Goal: Task Accomplishment & Management: Use online tool/utility

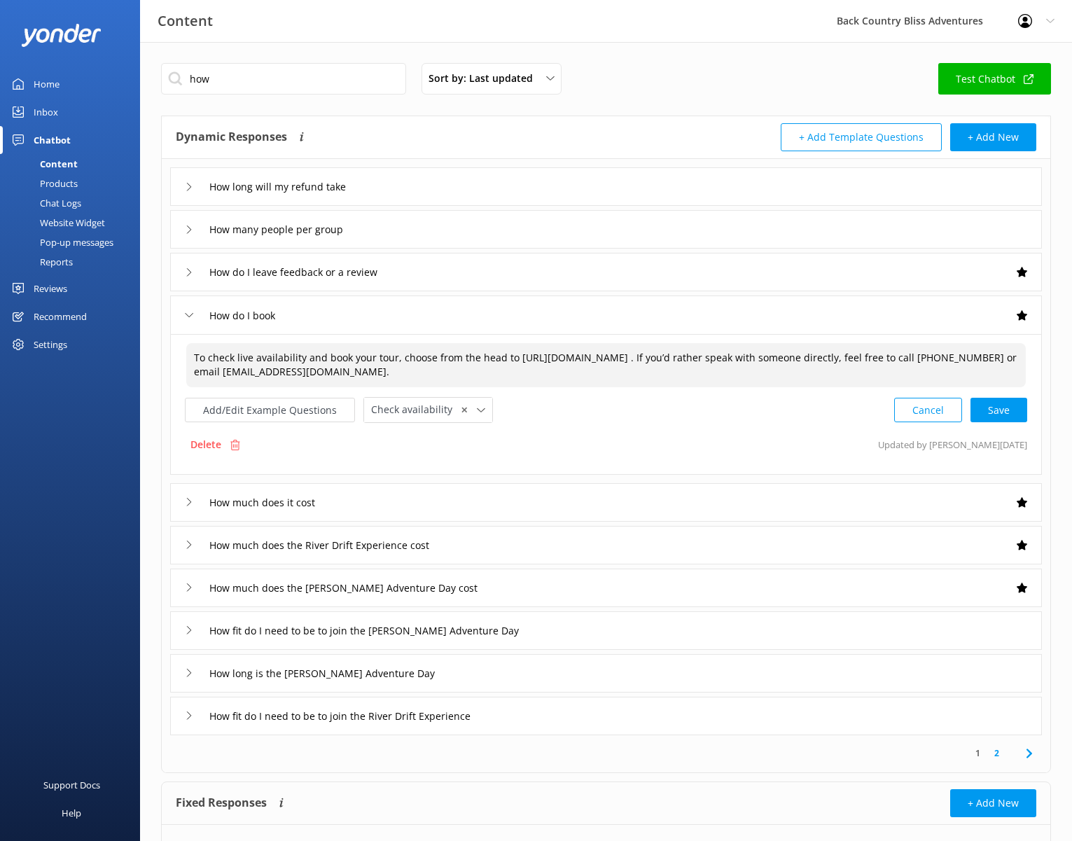
click at [593, 380] on textarea "To check live availability and book your tour, choose from the head to [URL][DO…" at bounding box center [606, 365] width 840 height 44
click at [566, 375] on textarea "To check live availability and book your tour, choose from the head to [URL][DO…" at bounding box center [606, 365] width 840 height 44
click at [1016, 74] on link "Test Chatbot" at bounding box center [995, 79] width 113 height 32
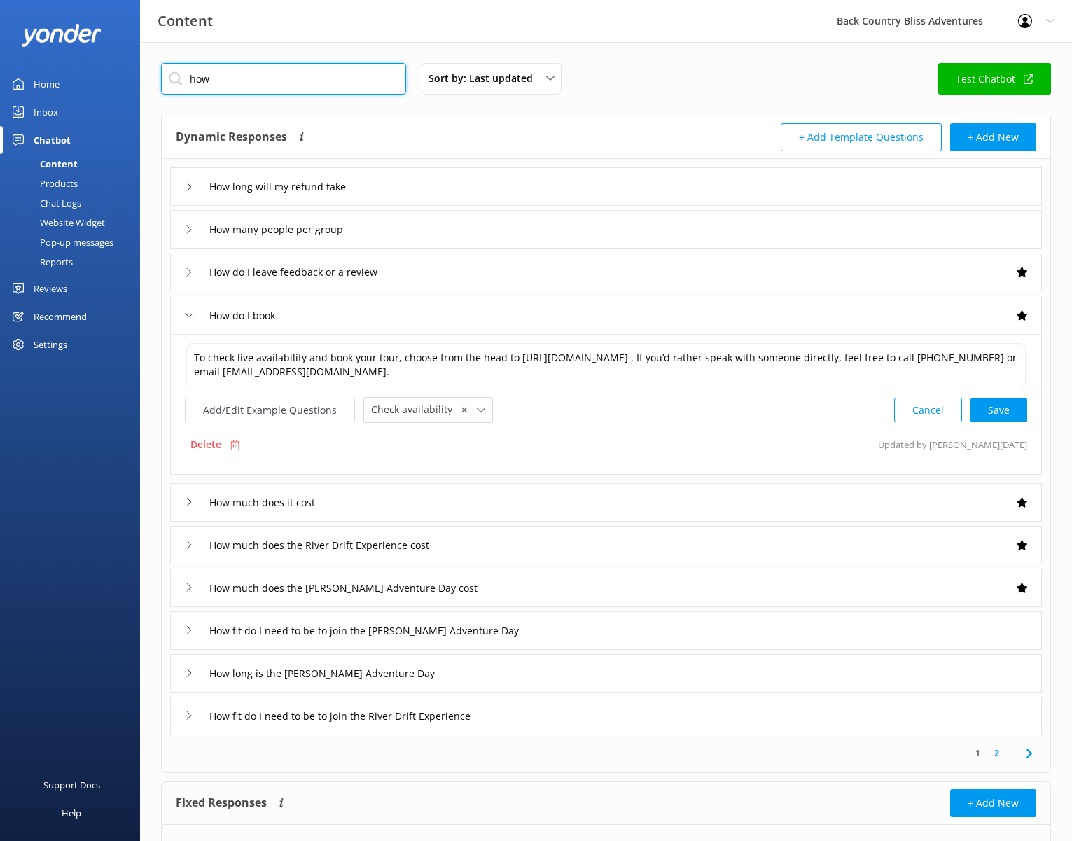
click at [282, 74] on input "how" at bounding box center [283, 79] width 245 height 32
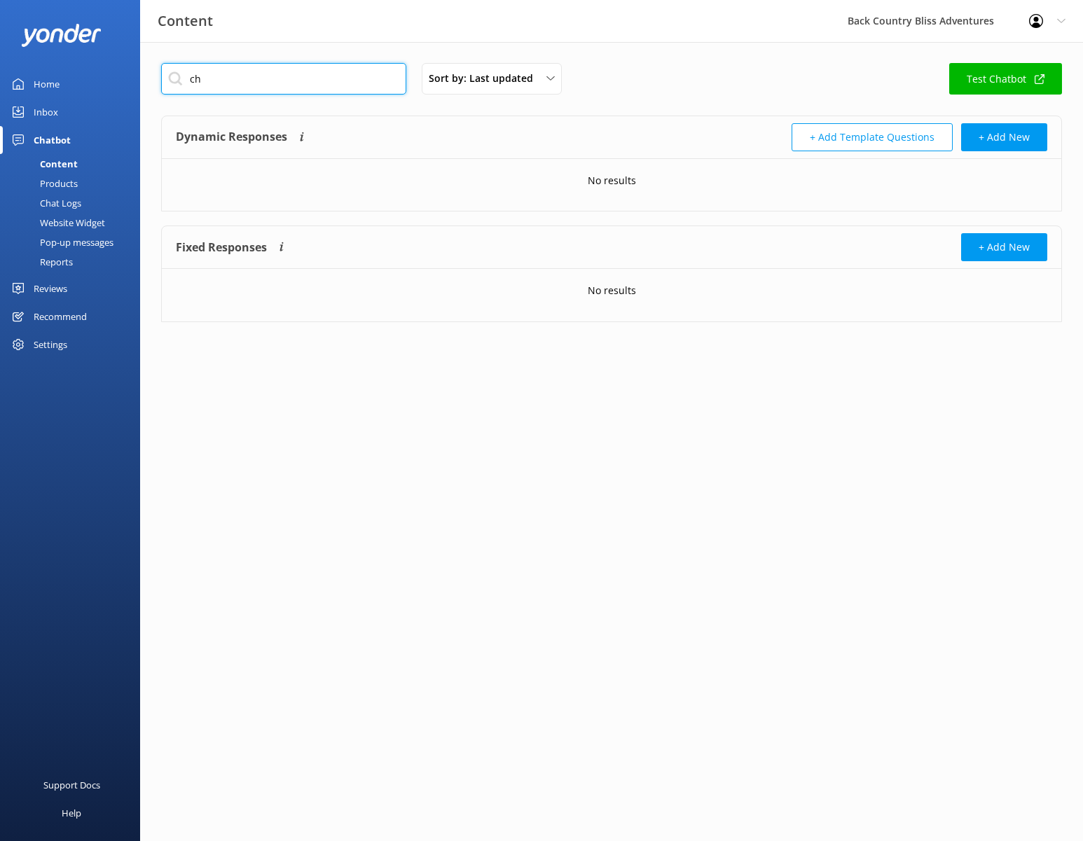
type input "c"
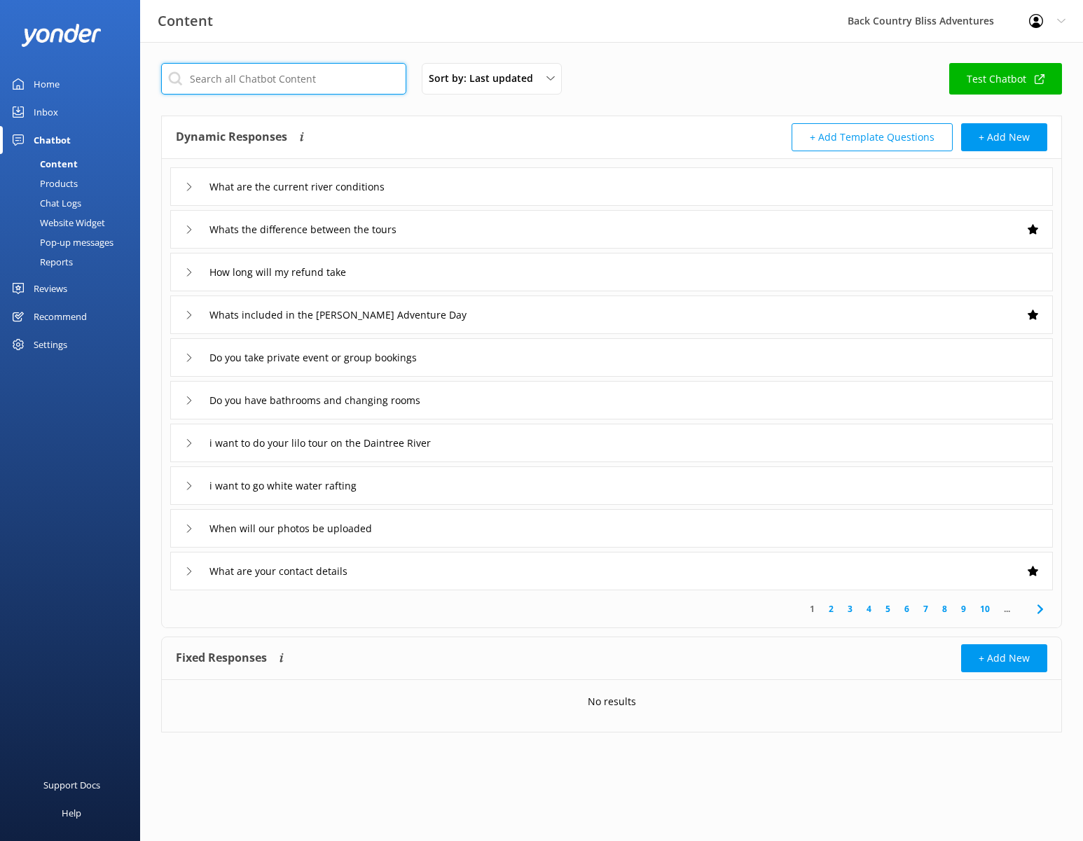
click at [331, 78] on input "text" at bounding box center [283, 79] width 245 height 32
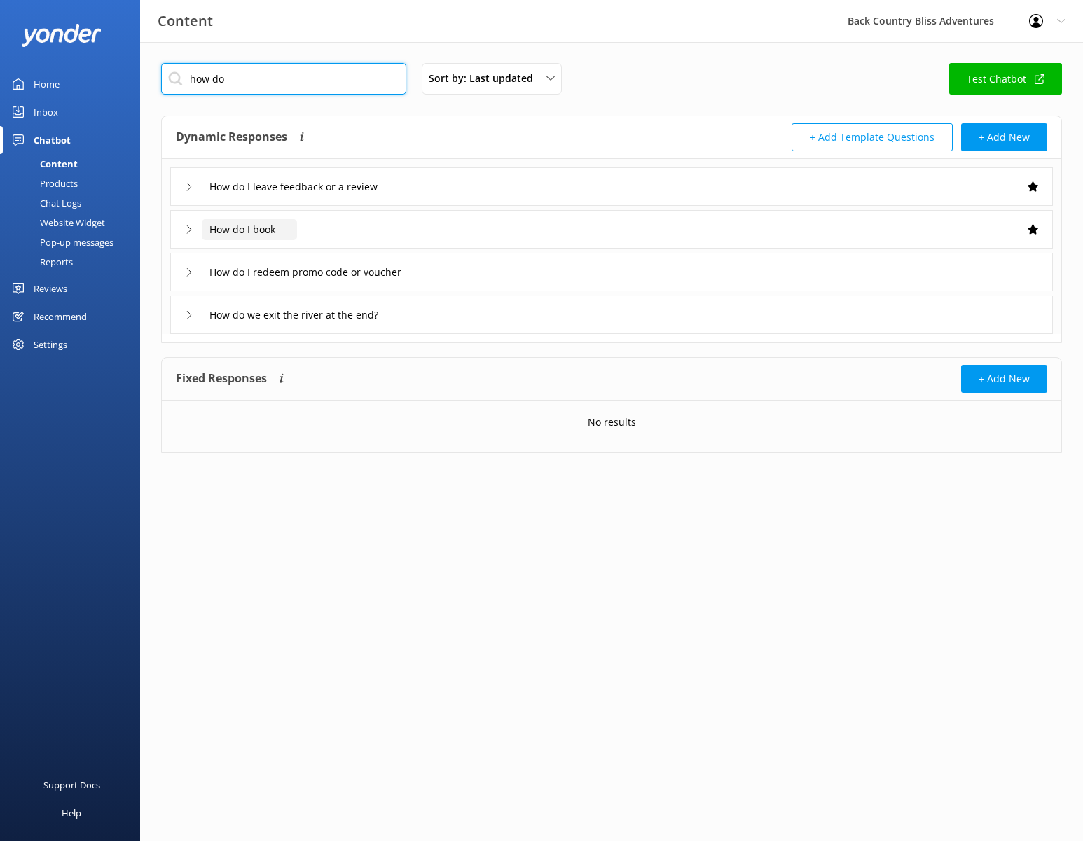
type input "how do"
click at [251, 230] on input "How do I book" at bounding box center [249, 229] width 95 height 21
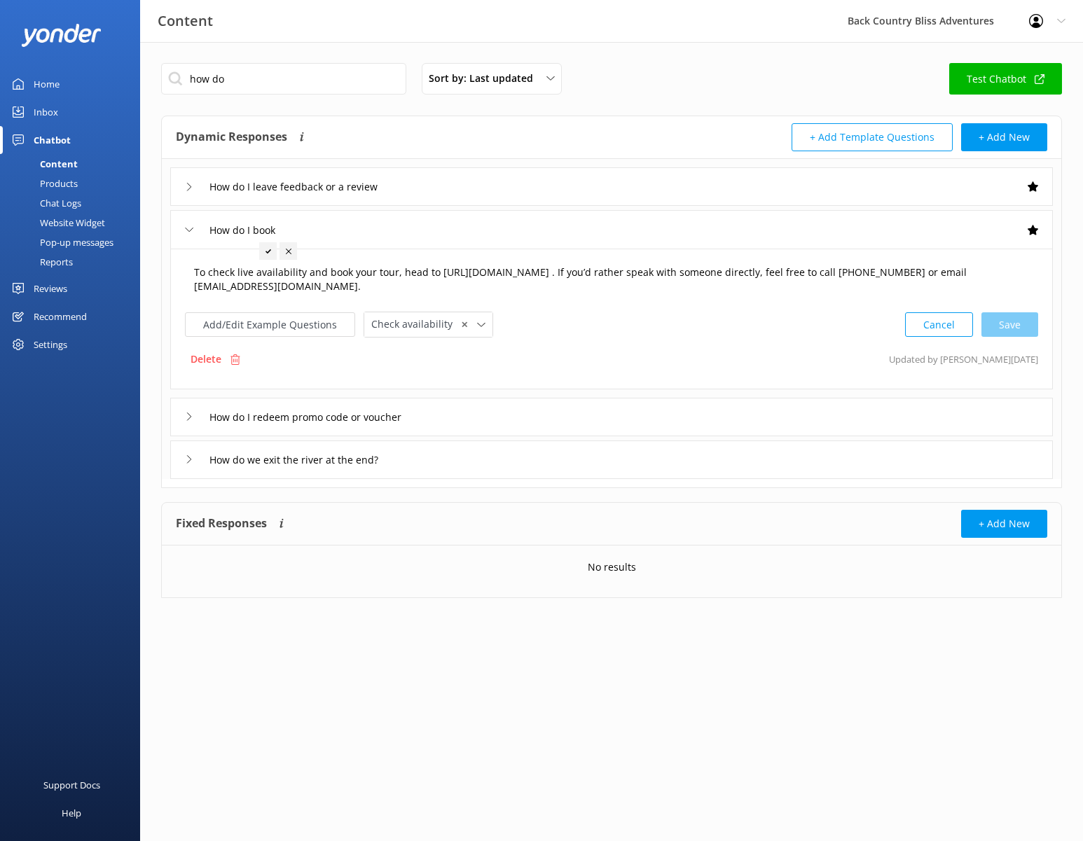
click at [486, 292] on textarea "To check live availability and book your tour, head to [URL][DOMAIN_NAME] . If …" at bounding box center [611, 280] width 850 height 44
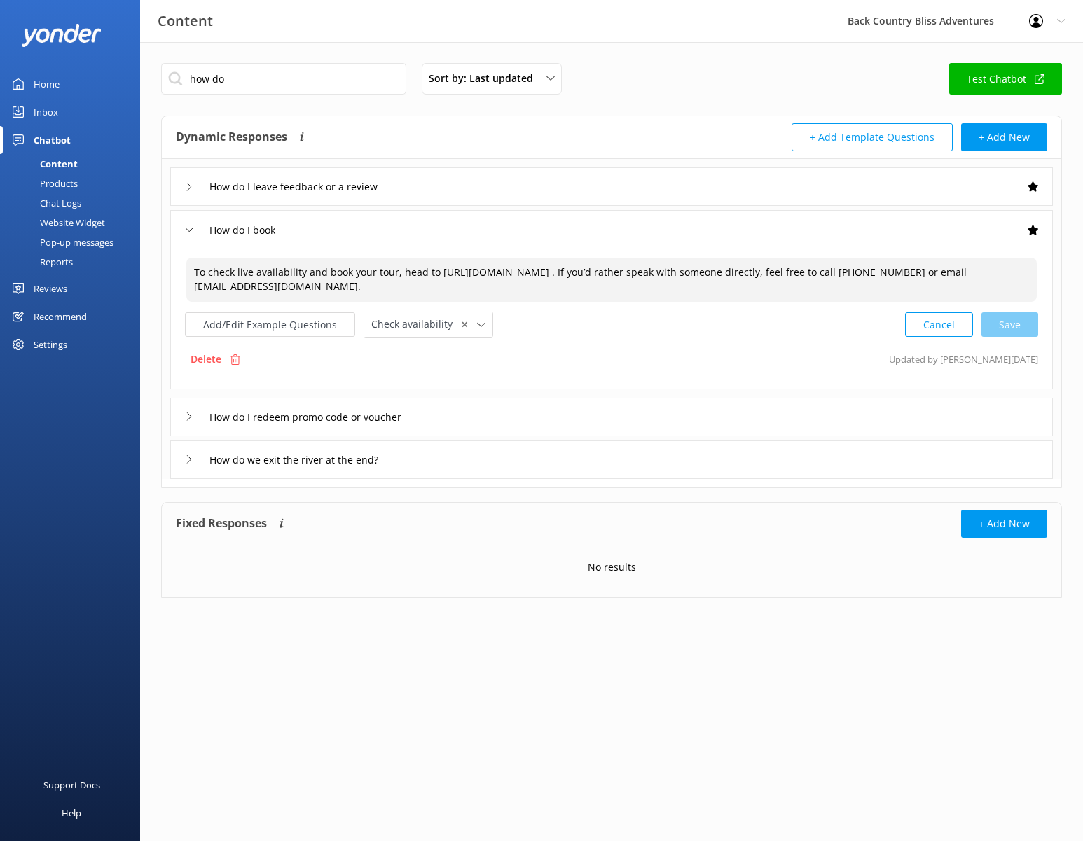
click at [347, 275] on textarea "To check live availability and book your tour, head to [URL][DOMAIN_NAME] . If …" at bounding box center [611, 280] width 850 height 44
click at [399, 273] on textarea "To check live availability and book your tour, head to [URL][DOMAIN_NAME] . If …" at bounding box center [611, 280] width 850 height 44
click at [1023, 322] on div "Cancel Save" at bounding box center [971, 325] width 133 height 26
type textarea "To check live availability and book your tour, pick the tour from the list belo…"
click at [55, 110] on div "Inbox" at bounding box center [46, 112] width 25 height 28
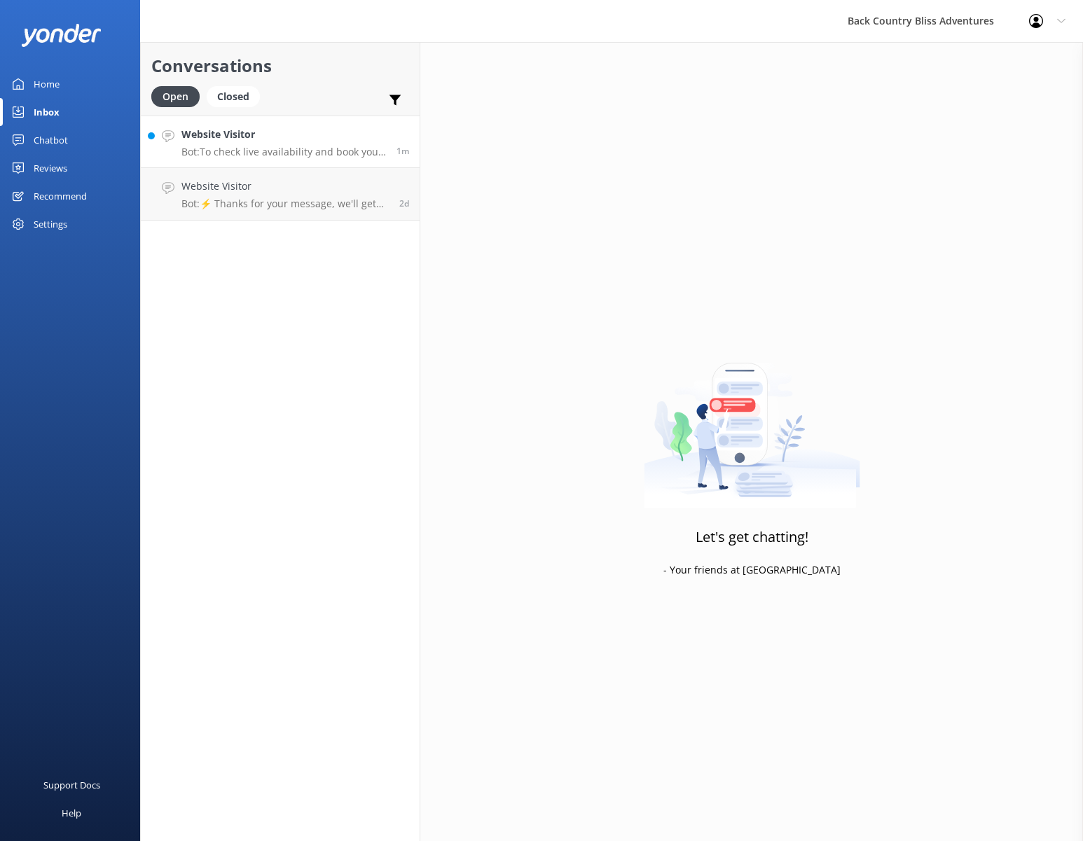
click at [264, 142] on h4 "Website Visitor" at bounding box center [283, 134] width 205 height 15
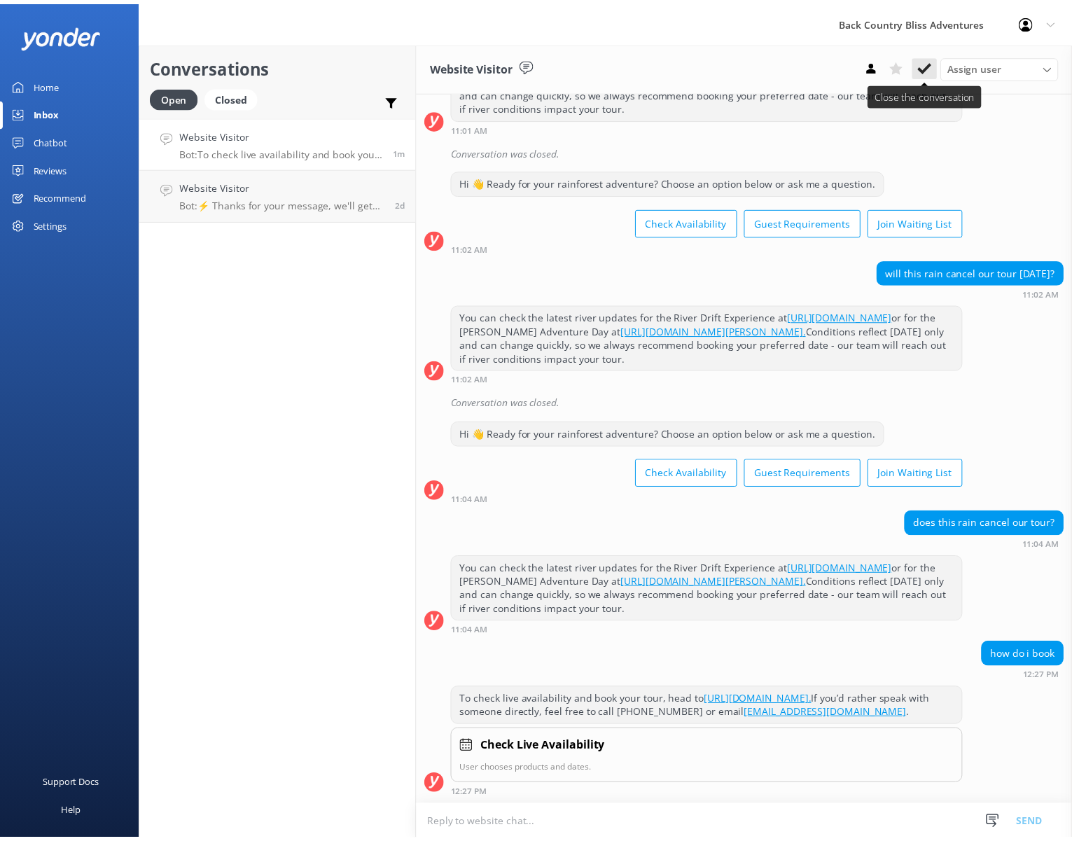
scroll to position [3477, 0]
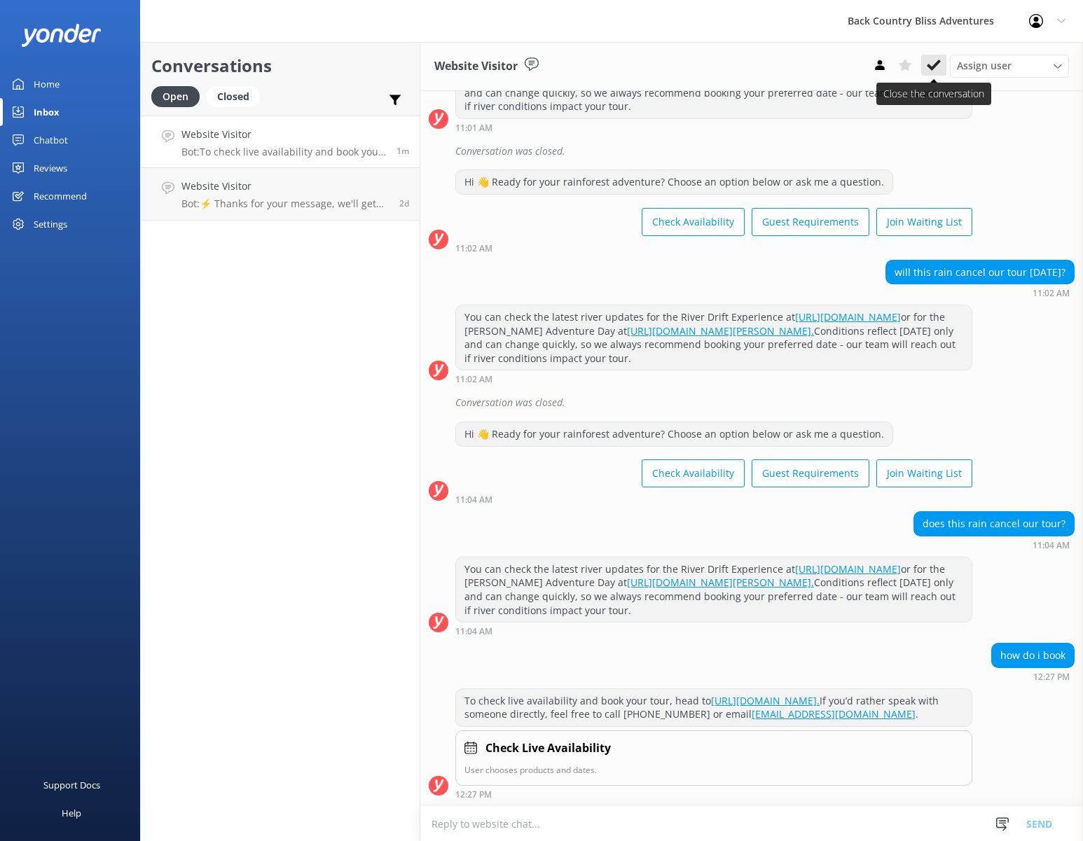
click at [936, 64] on use at bounding box center [934, 65] width 14 height 11
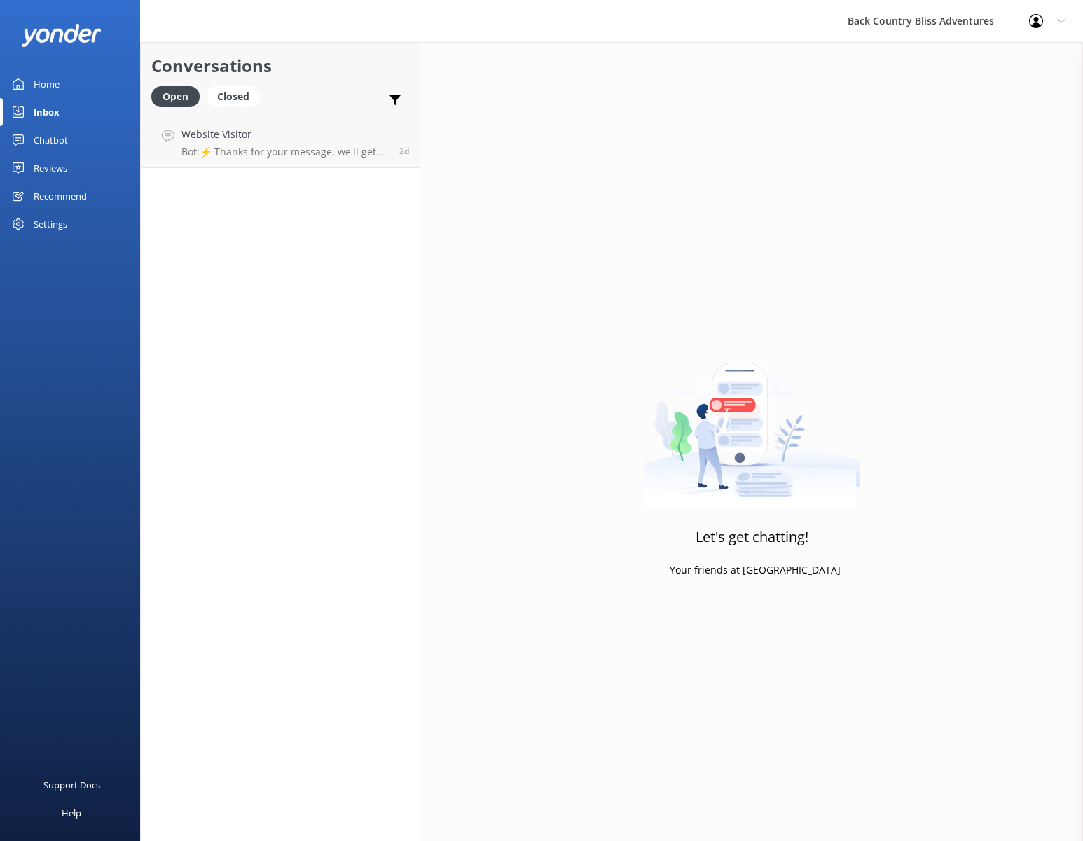
click at [51, 141] on div "Chatbot" at bounding box center [51, 140] width 34 height 28
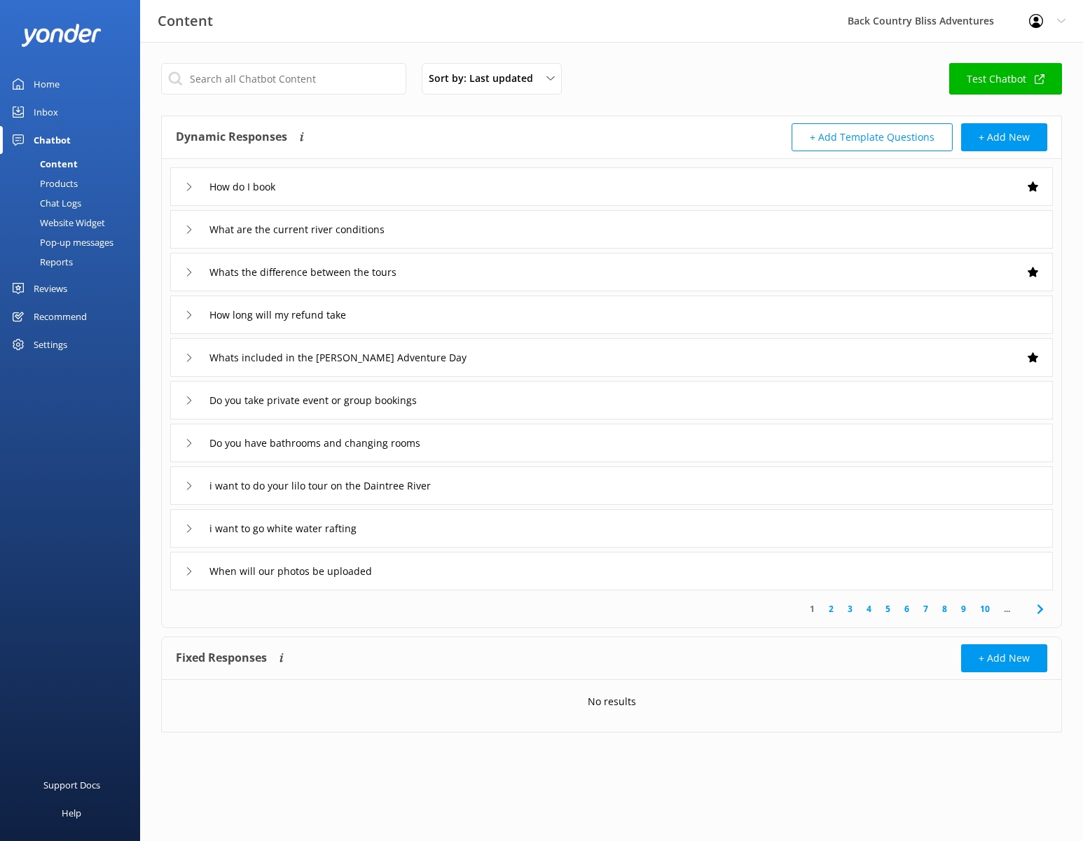
click at [999, 78] on link "Test Chatbot" at bounding box center [1005, 79] width 113 height 32
click at [308, 190] on div "How do I book" at bounding box center [611, 186] width 883 height 39
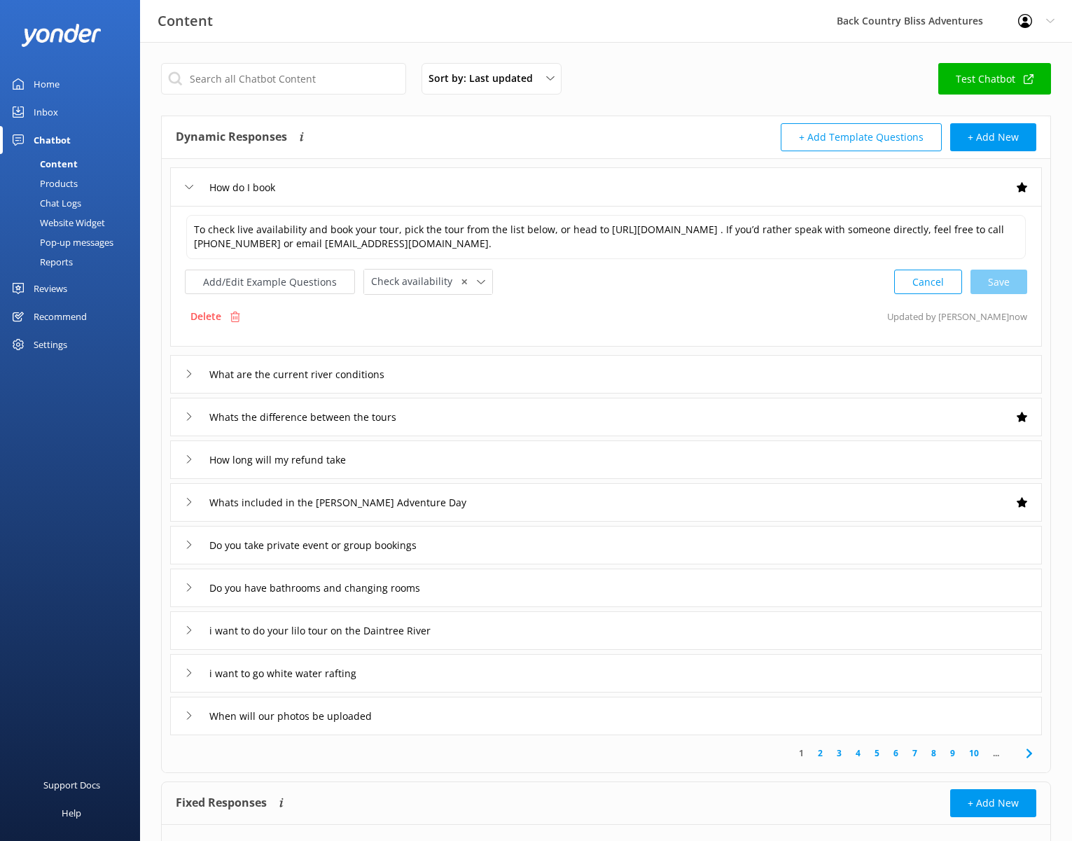
click at [702, 289] on div "Add/Edit Example Questions Check availability ✕ Leave contact details Check ava…" at bounding box center [606, 282] width 843 height 26
click at [670, 88] on div "Sort by: Last updated Title (A-Z) Last updated Test Chatbot" at bounding box center [606, 83] width 890 height 40
click at [990, 71] on link "Test Chatbot" at bounding box center [995, 79] width 113 height 32
